Goal: Transaction & Acquisition: Purchase product/service

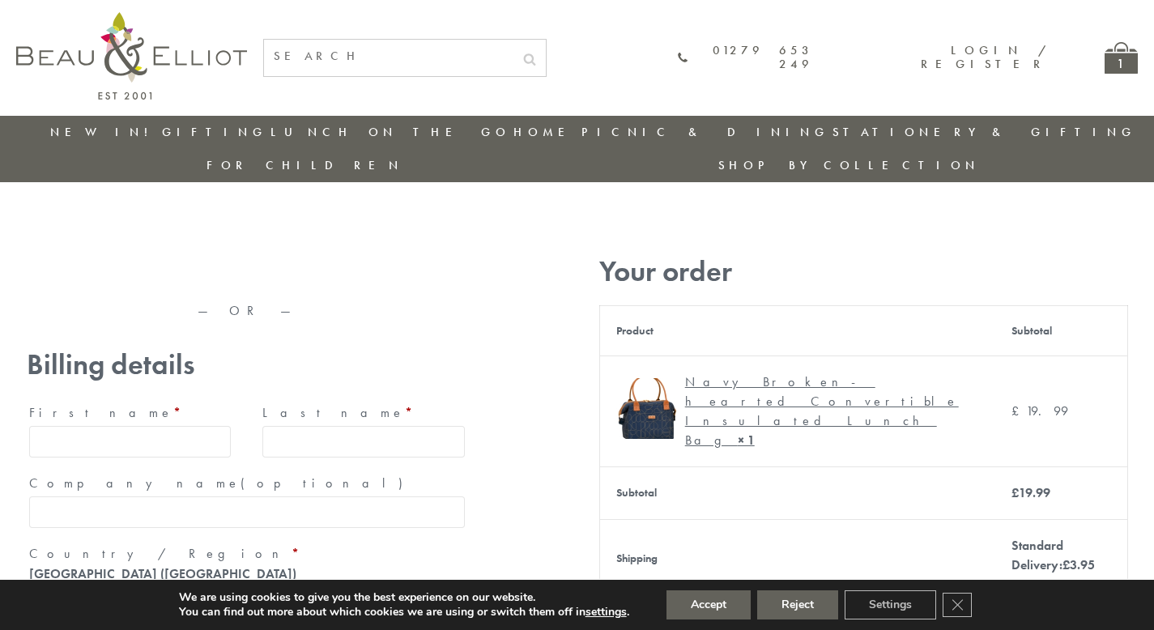
type input "maria33@yahoo.com"
type input "Maria"
type input "Williams"
type input "23, Scottsdale, Happytown"
type input "London"
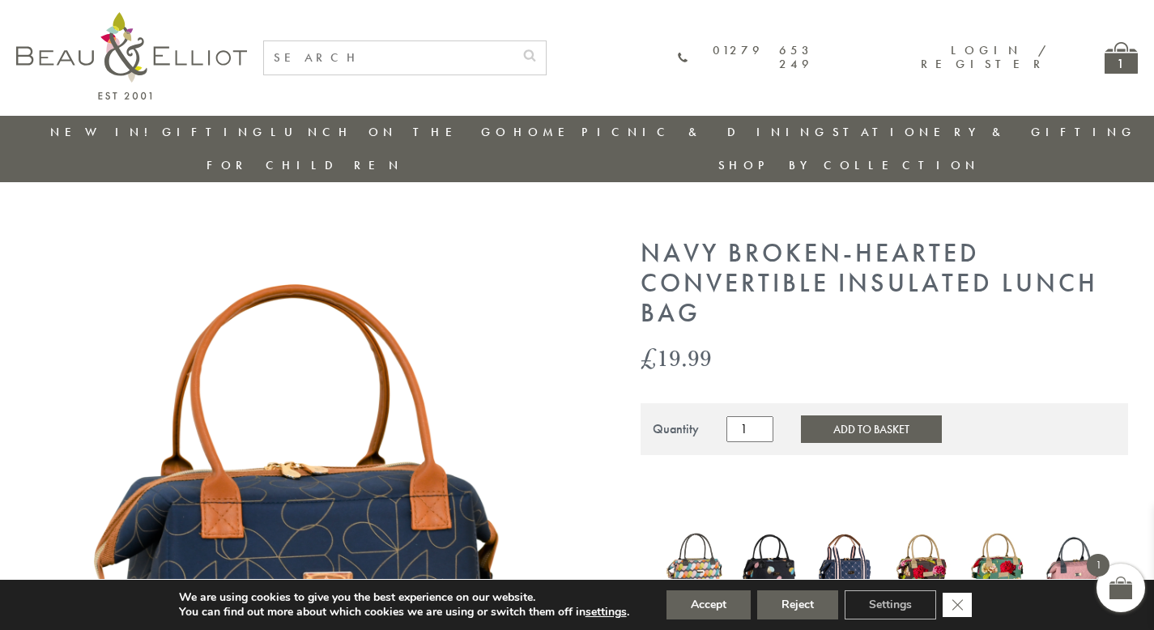
click at [959, 605] on icon "Close GDPR Cookie Banner" at bounding box center [957, 604] width 29 height 24
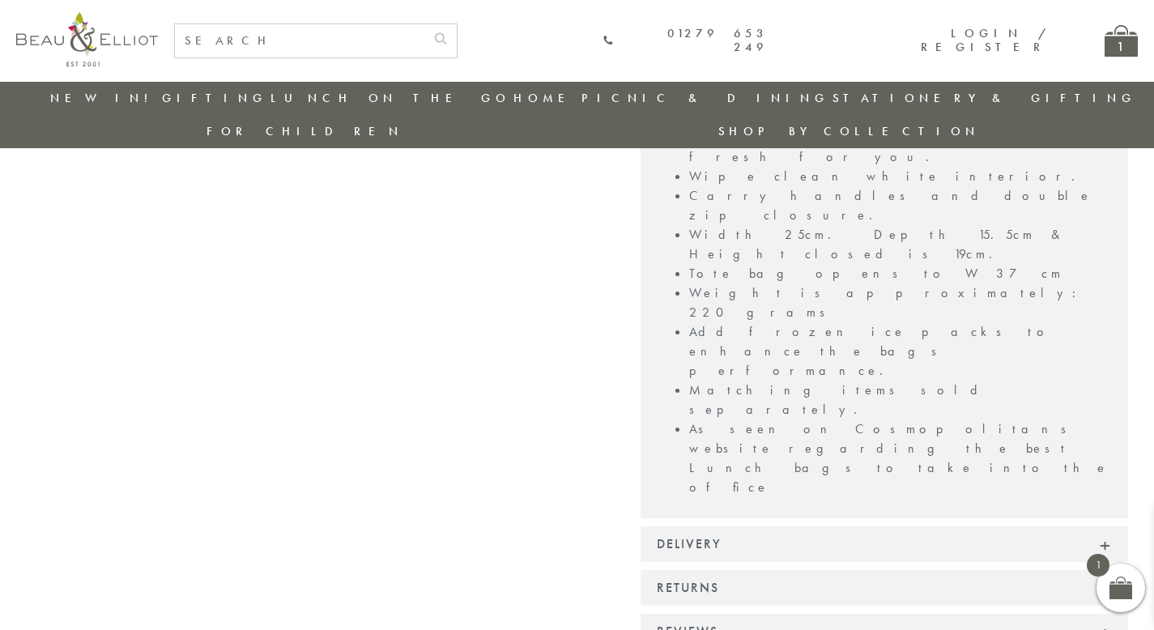
scroll to position [1374, 0]
